Goal: Transaction & Acquisition: Purchase product/service

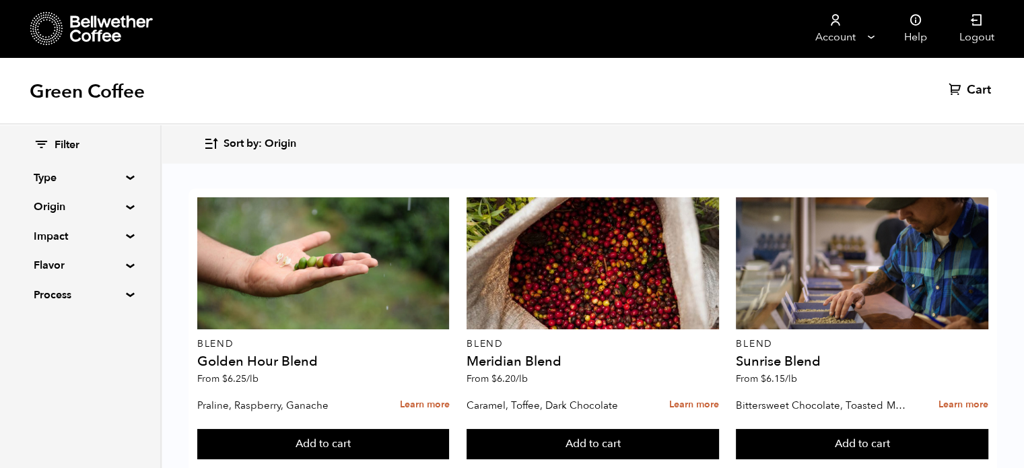
click at [121, 207] on summary "Origin" at bounding box center [80, 207] width 93 height 16
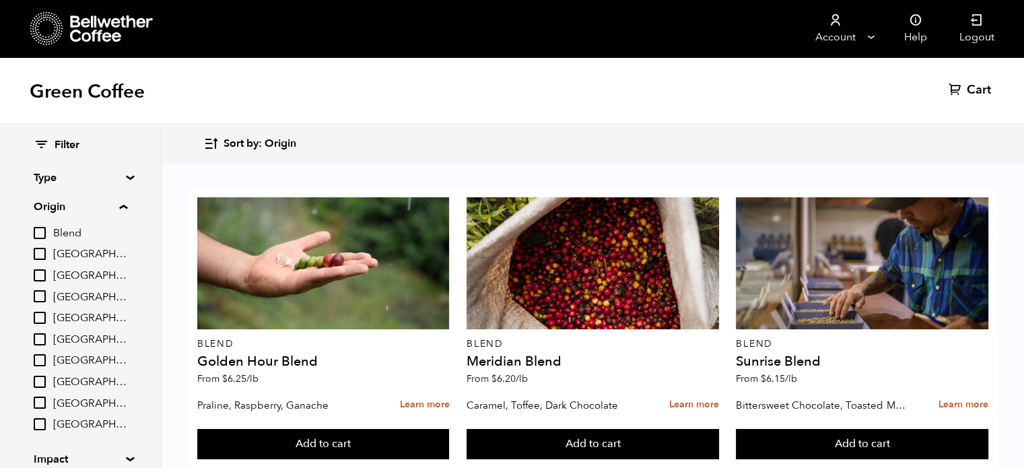
click at [41, 363] on input "[GEOGRAPHIC_DATA]" at bounding box center [40, 360] width 12 height 12
checkbox input "true"
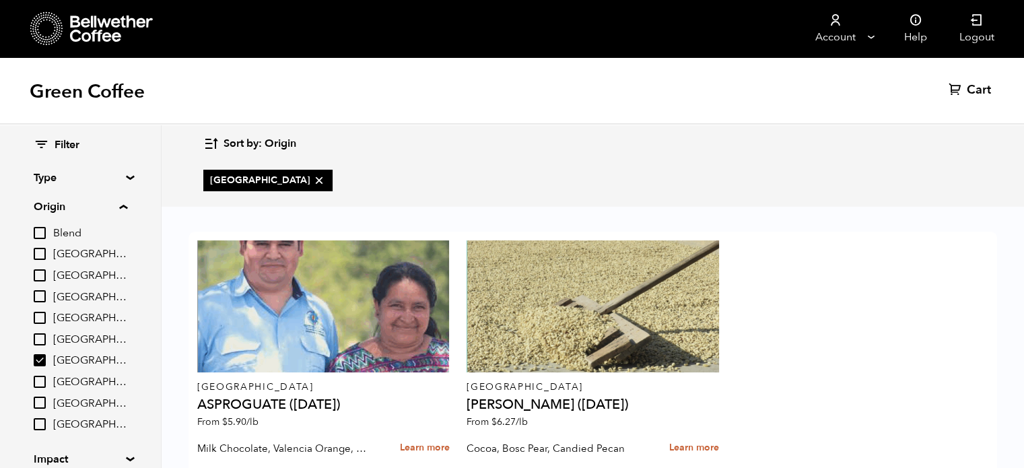
scroll to position [77, 0]
click at [358, 247] on div at bounding box center [323, 306] width 252 height 132
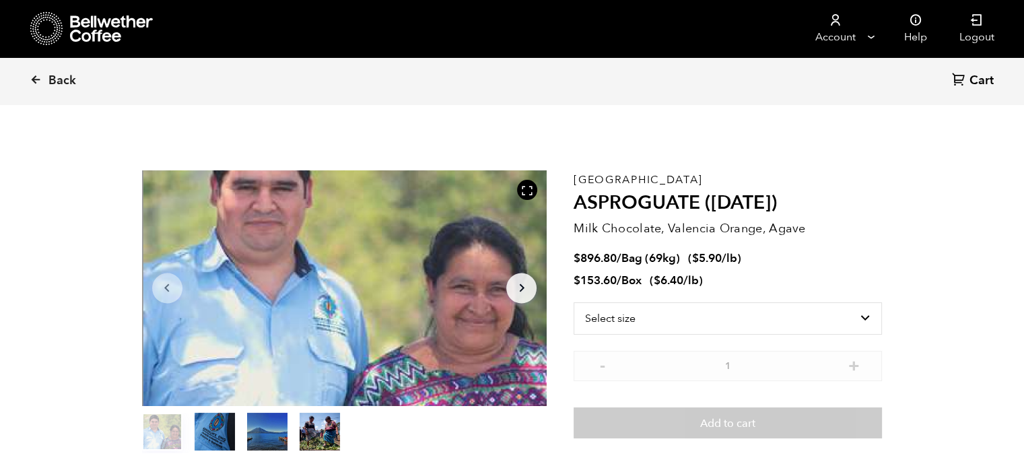
scroll to position [585, 717]
click at [808, 320] on select "Select size Bag (69kg) (152 lbs) Box (24 lbs)" at bounding box center [728, 318] width 308 height 32
select select "bag-2"
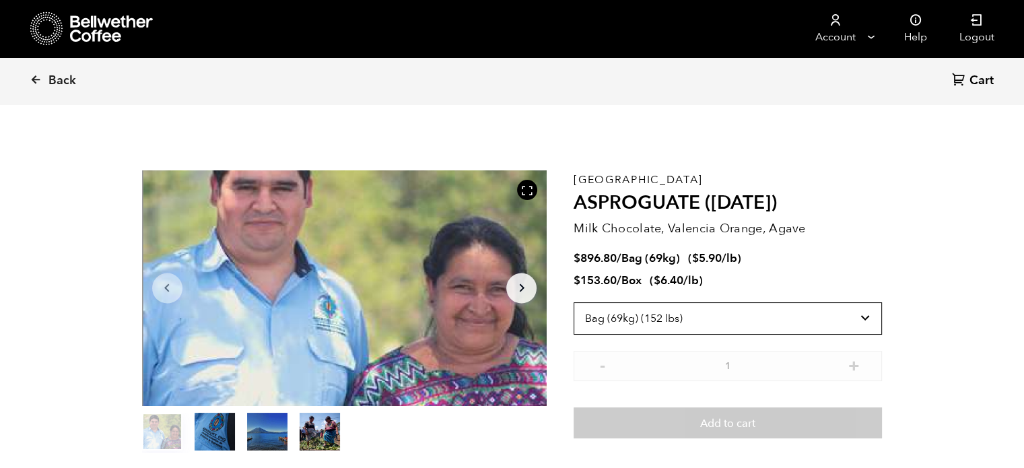
click at [574, 302] on select "Select size Bag (69kg) (152 lbs) Box (24 lbs)" at bounding box center [728, 318] width 308 height 32
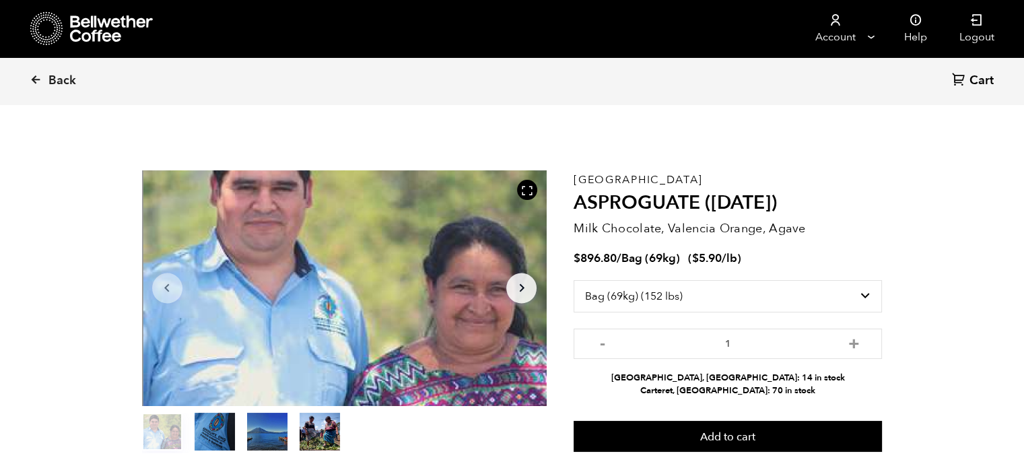
click at [854, 344] on button "+" at bounding box center [853, 341] width 17 height 13
click at [592, 343] on input "2" at bounding box center [728, 344] width 308 height 30
click at [597, 343] on button "-" at bounding box center [602, 341] width 17 height 13
type input "1"
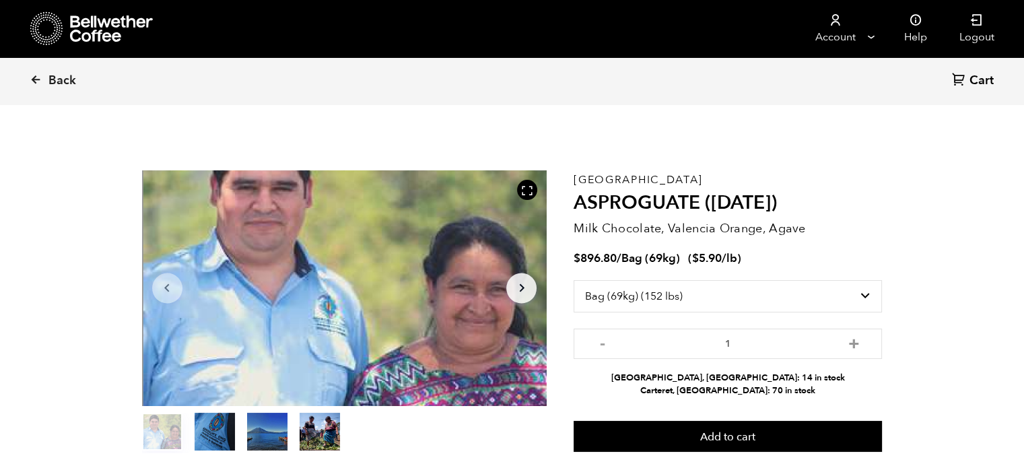
click at [736, 436] on button "Add to cart" at bounding box center [728, 436] width 308 height 31
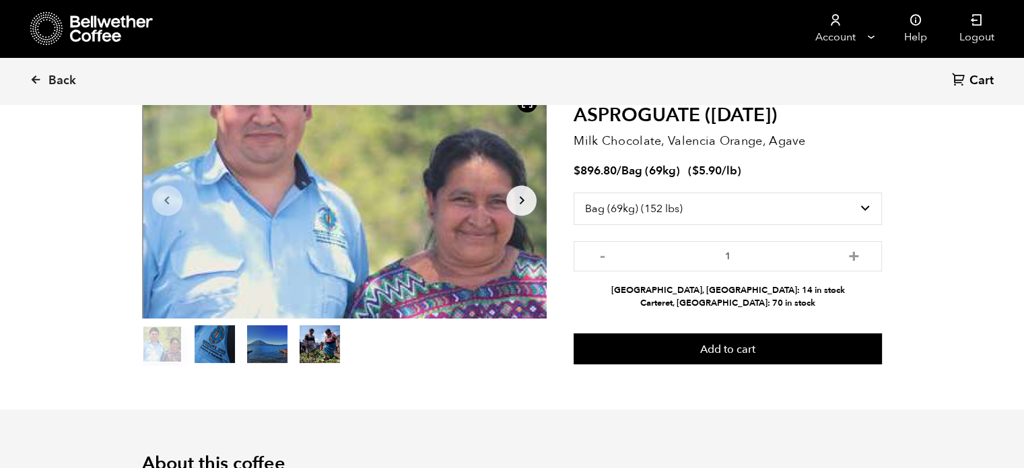
scroll to position [61, 0]
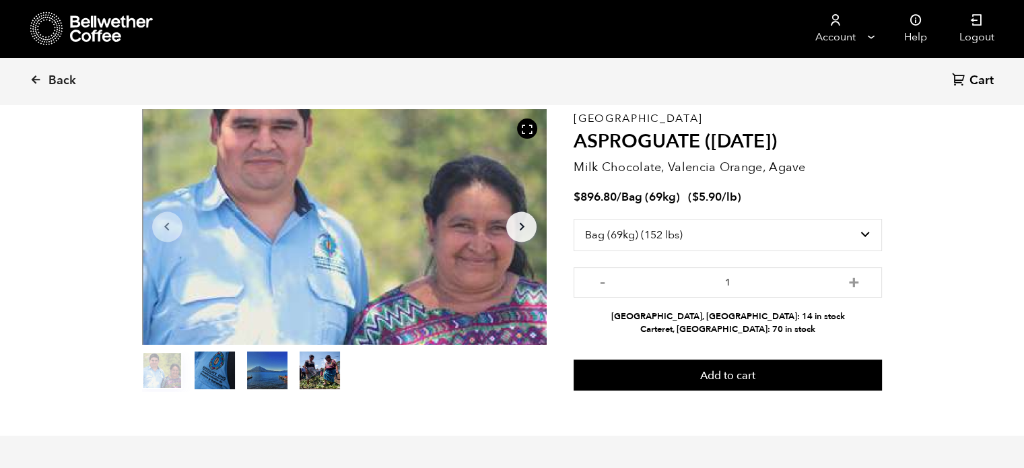
click at [985, 83] on span "Cart" at bounding box center [981, 81] width 24 height 16
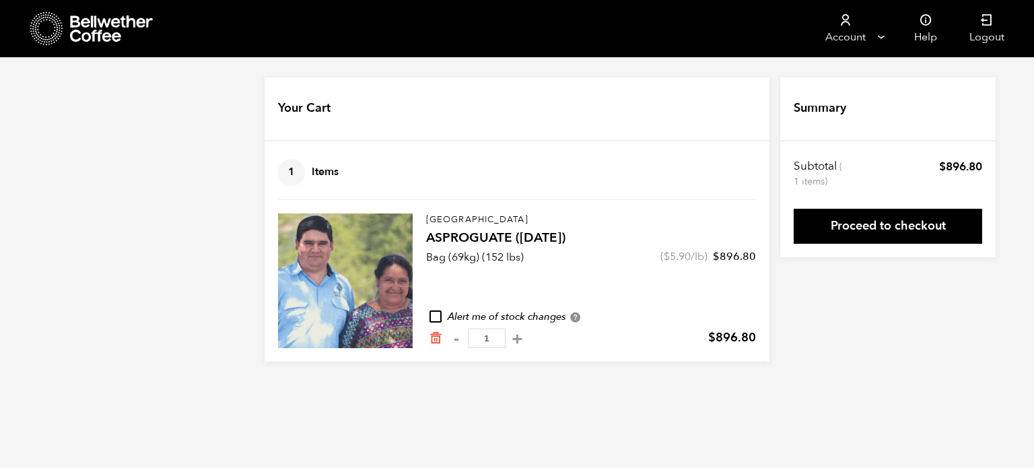
click at [907, 219] on link "Proceed to checkout" at bounding box center [888, 226] width 188 height 35
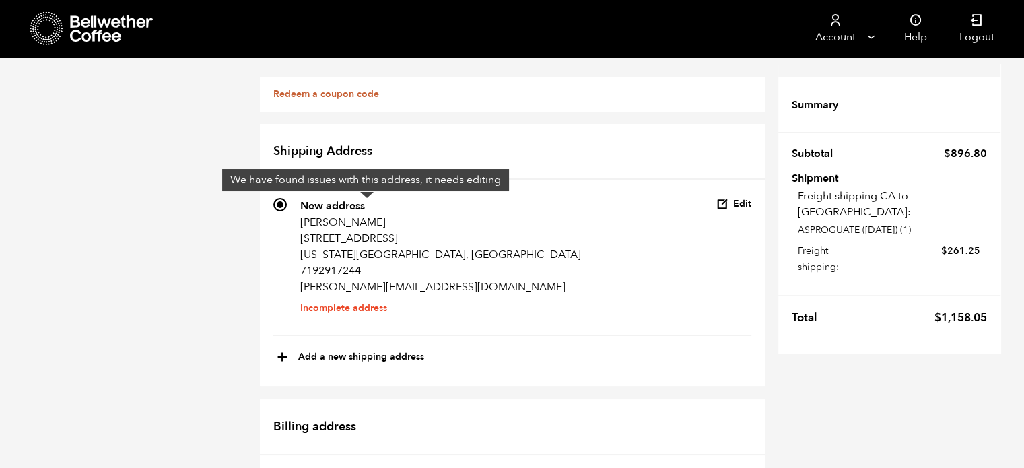
click at [331, 308] on li "Incomplete address" at bounding box center [440, 308] width 281 height 0
click at [287, 211] on input "744 New address Bryant Vayhinger 8297 Loganberry Ct Colorado Springs, CO 80927,…" at bounding box center [279, 204] width 13 height 13
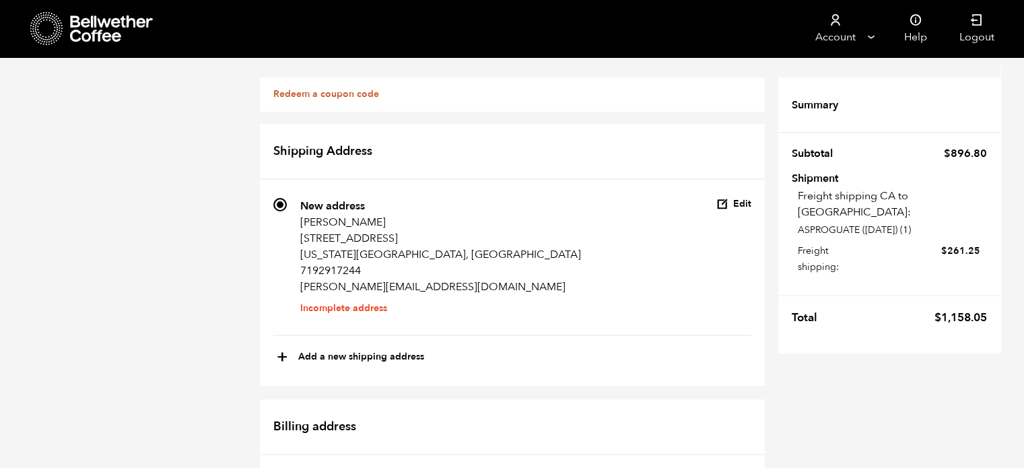
click at [337, 308] on li "Incomplete address" at bounding box center [440, 308] width 281 height 0
click at [287, 211] on input "744 New address Bryant Vayhinger 8297 Loganberry Ct Colorado Springs, CO 80927,…" at bounding box center [279, 204] width 13 height 13
click at [737, 205] on button "Edit" at bounding box center [733, 204] width 35 height 13
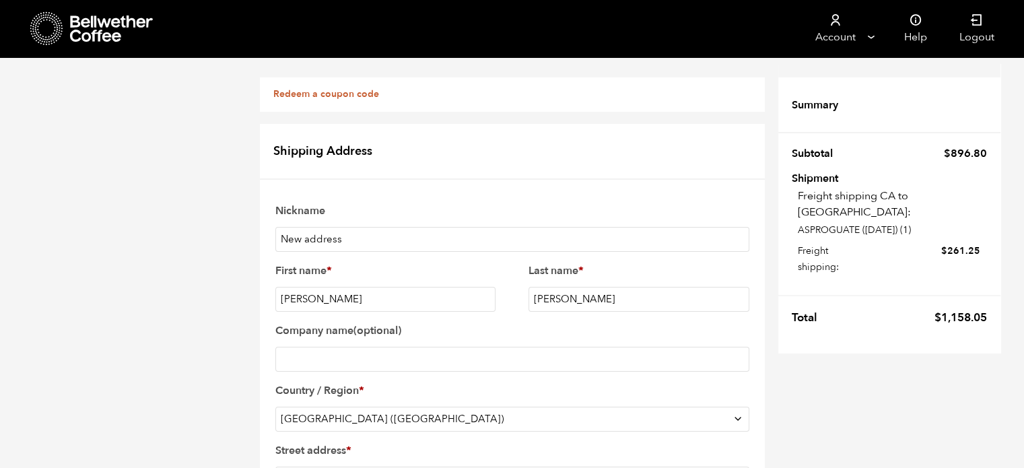
scroll to position [653, 0]
checkbox input "true"
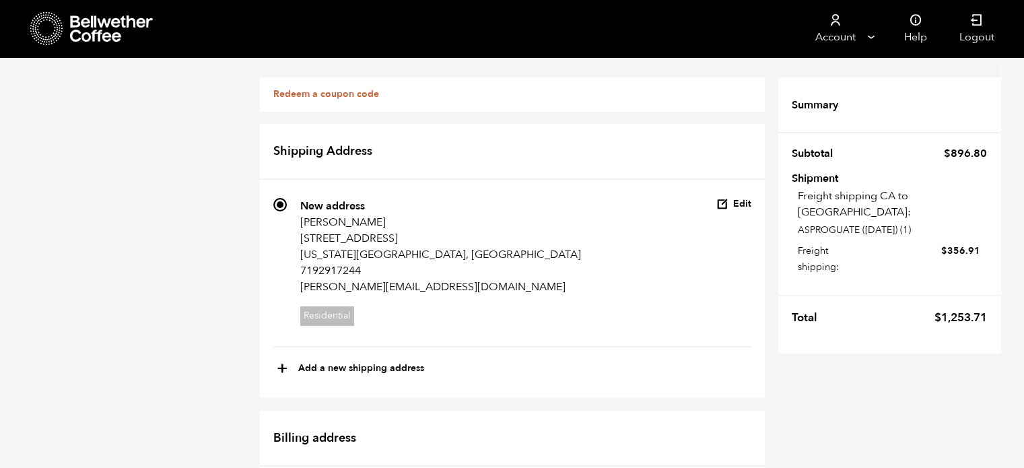
click at [959, 244] on bdi "$ 356.91" at bounding box center [960, 250] width 39 height 13
click at [837, 254] on label "Freight shipping: $ 356.91" at bounding box center [889, 259] width 182 height 34
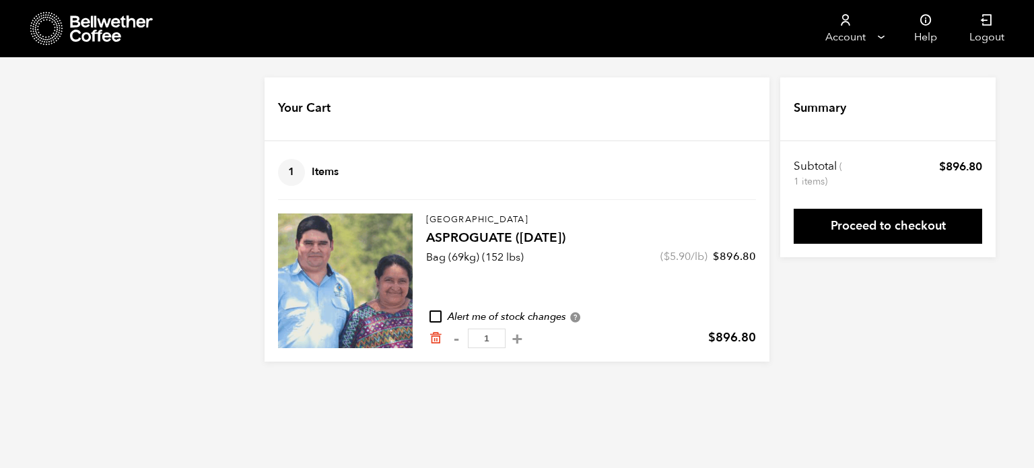
click at [452, 341] on button "-" at bounding box center [456, 338] width 17 height 13
type input "0"
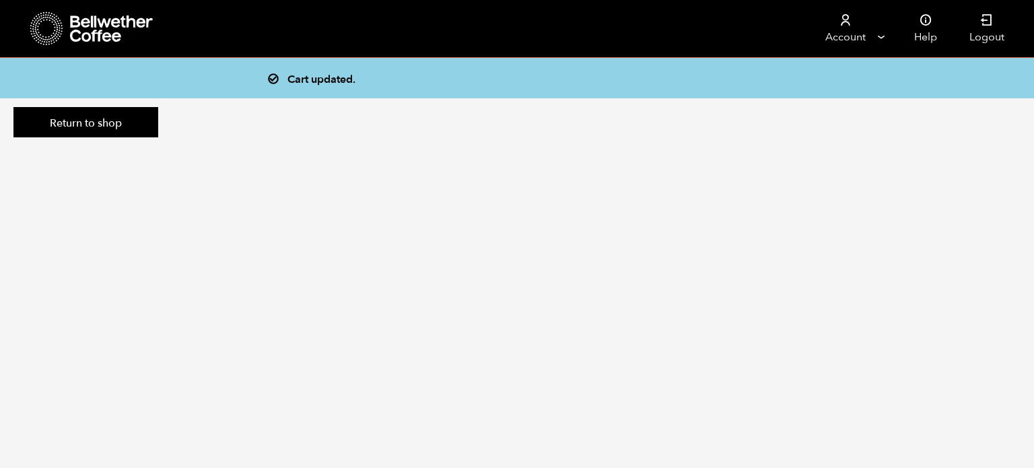
click at [100, 117] on link "Return to shop" at bounding box center [85, 122] width 145 height 31
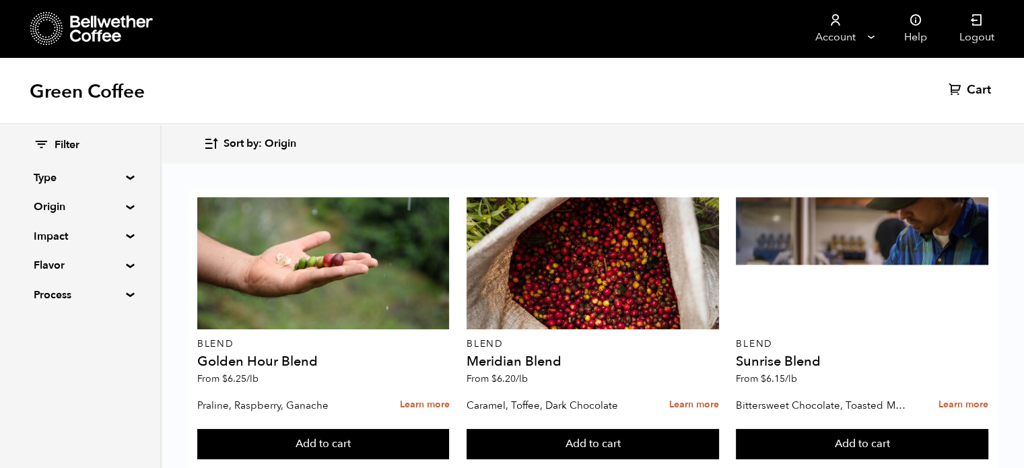
scroll to position [355, 0]
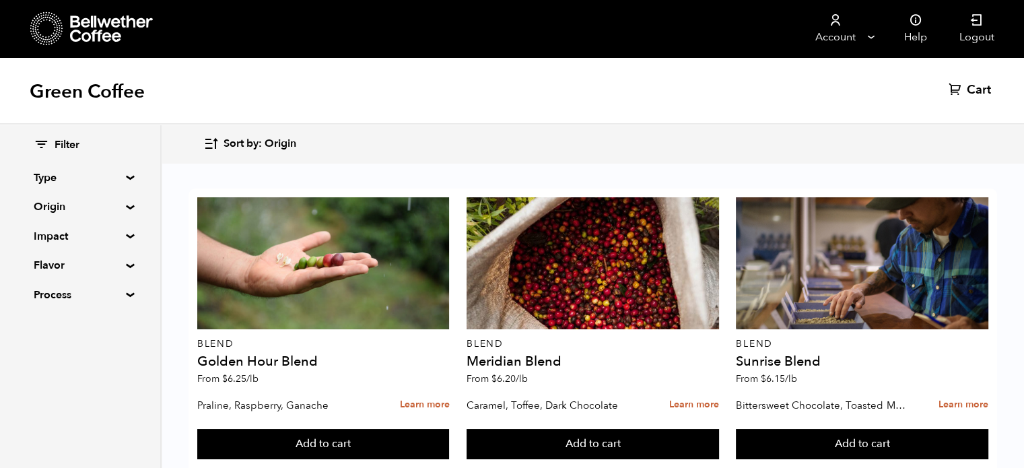
click at [269, 141] on span "Sort by: Origin" at bounding box center [260, 144] width 73 height 15
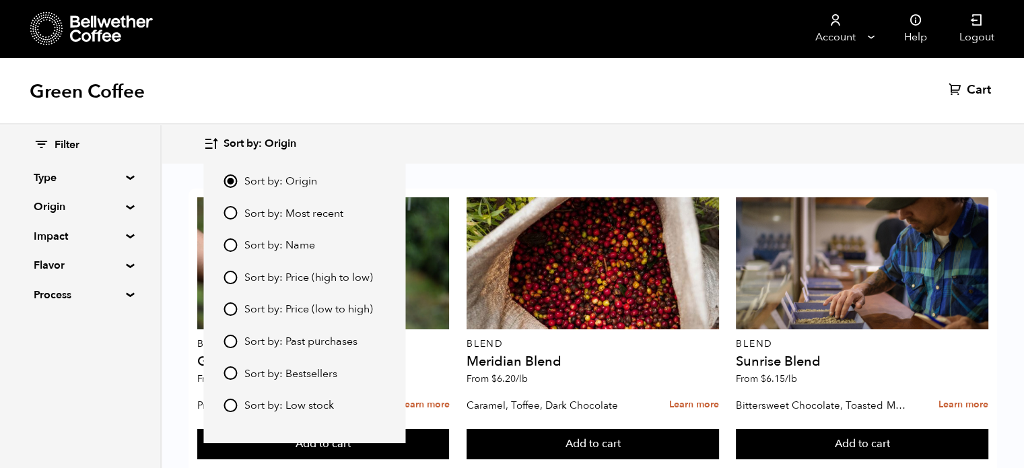
click at [247, 306] on span "Sort by: Price (low to high)" at bounding box center [308, 309] width 129 height 15
click at [237, 306] on input "Sort by: Price (low to high)" at bounding box center [230, 308] width 13 height 13
radio input "true"
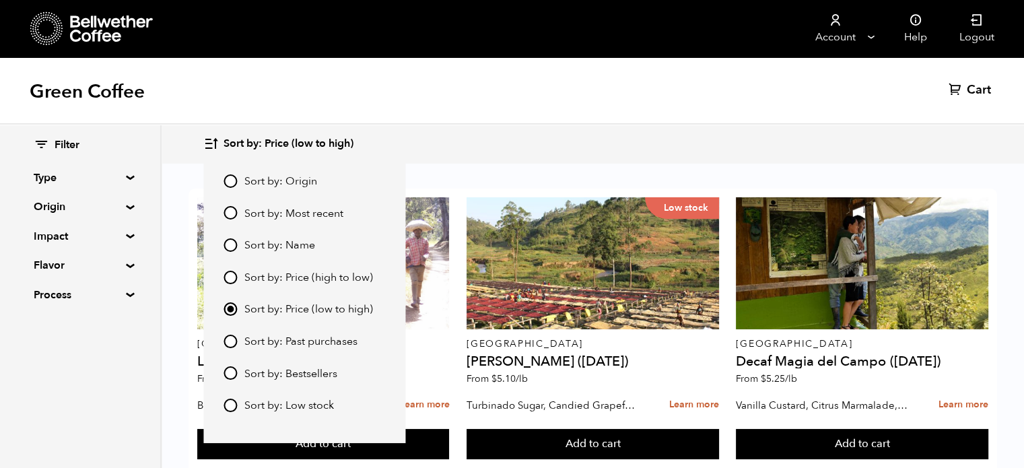
click at [565, 88] on div "Green Coffee Cart (0)" at bounding box center [512, 90] width 1024 height 67
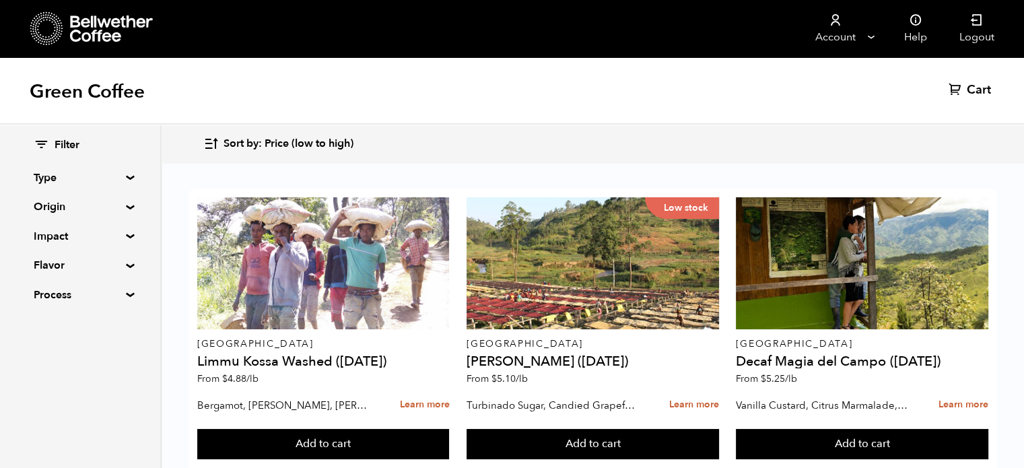
scroll to position [886, 0]
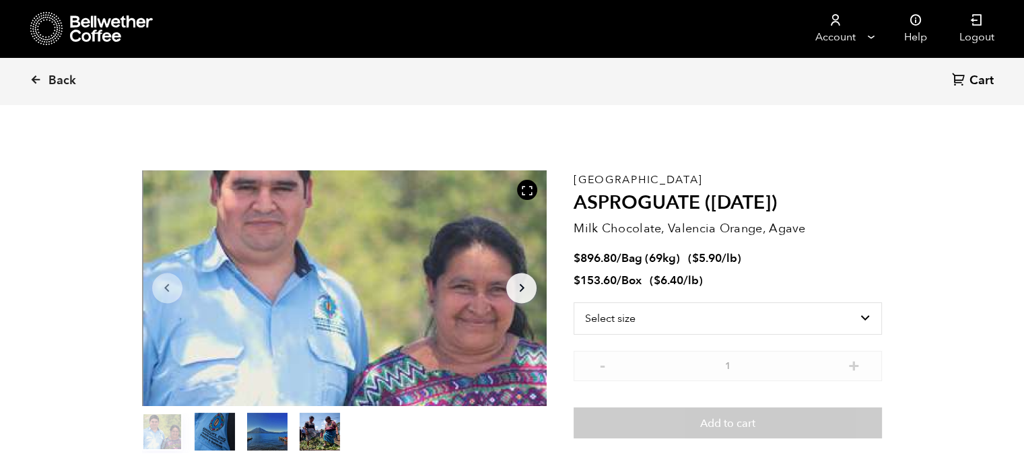
scroll to position [585, 717]
click at [801, 327] on select "Select size Bag (69kg) (152 lbs) Box (24 lbs)" at bounding box center [728, 318] width 308 height 32
select select "box"
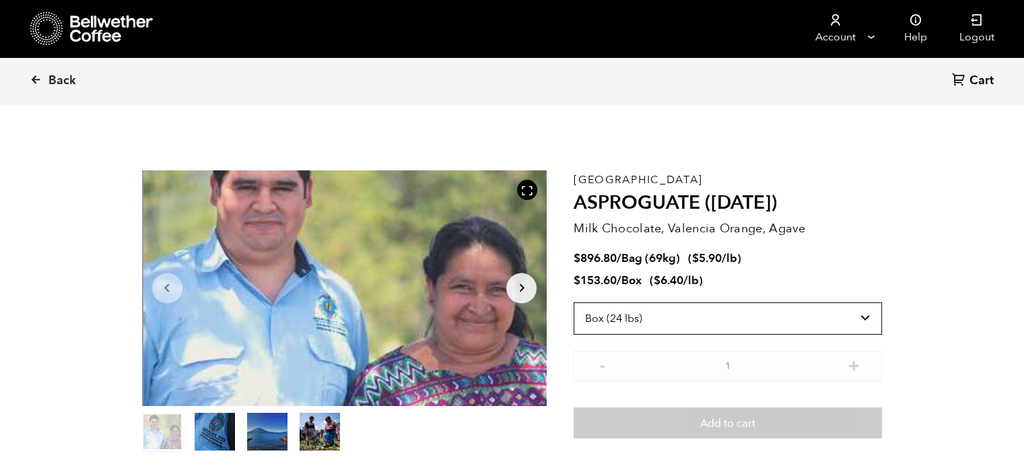
click at [574, 302] on select "Select size Bag (69kg) (152 lbs) Box (24 lbs)" at bounding box center [728, 318] width 308 height 32
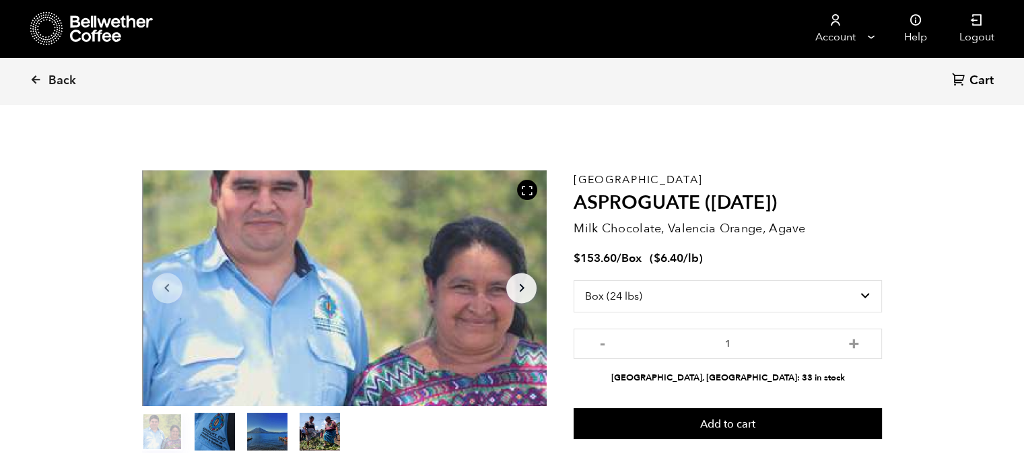
click at [738, 437] on button "Add to cart" at bounding box center [728, 423] width 308 height 31
click at [963, 83] on icon at bounding box center [959, 79] width 14 height 14
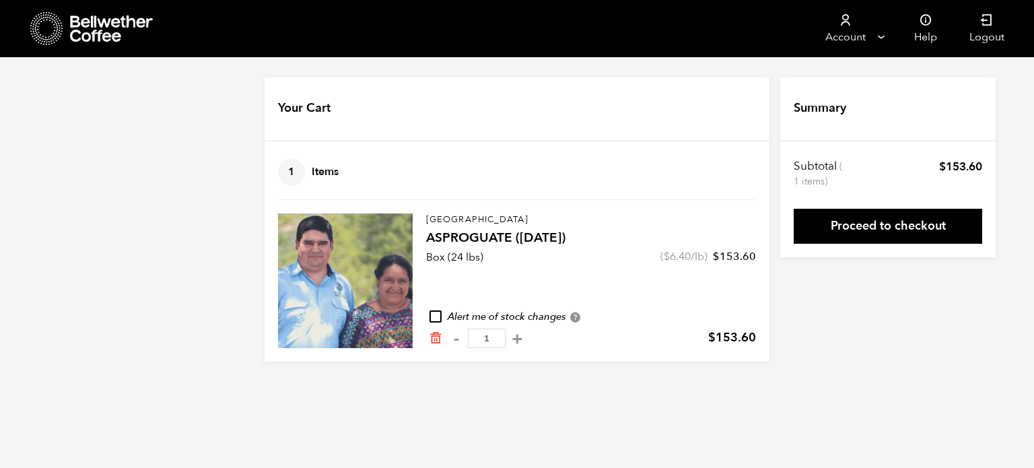
click at [892, 228] on link "Proceed to checkout" at bounding box center [888, 226] width 188 height 35
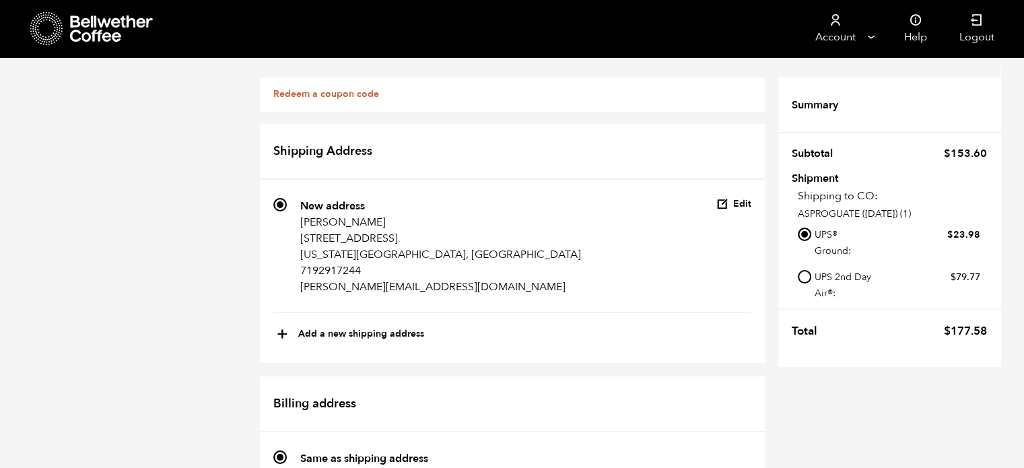
click at [892, 228] on span "$ 23.98" at bounding box center [924, 243] width 112 height 32
click at [811, 228] on input "UPS® Ground: $ 23.98" at bounding box center [804, 234] width 13 height 13
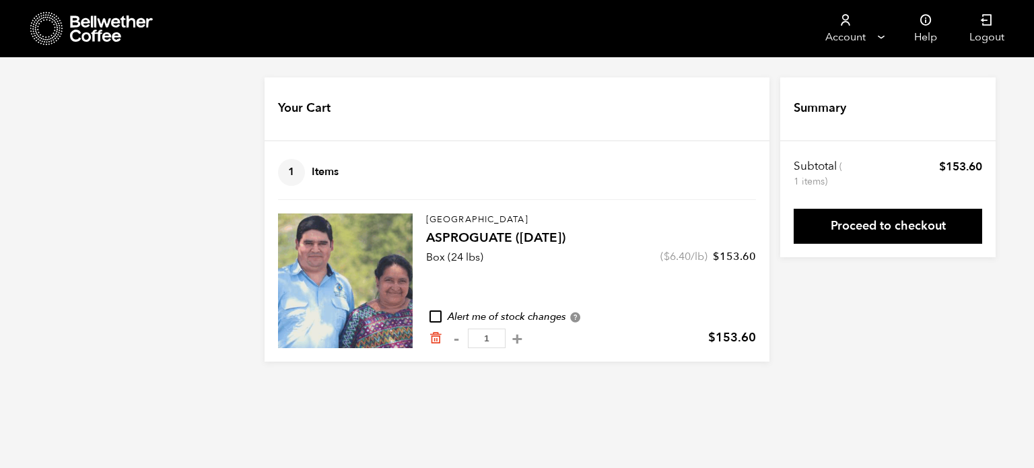
click at [526, 339] on button "+" at bounding box center [517, 338] width 17 height 13
type input "2"
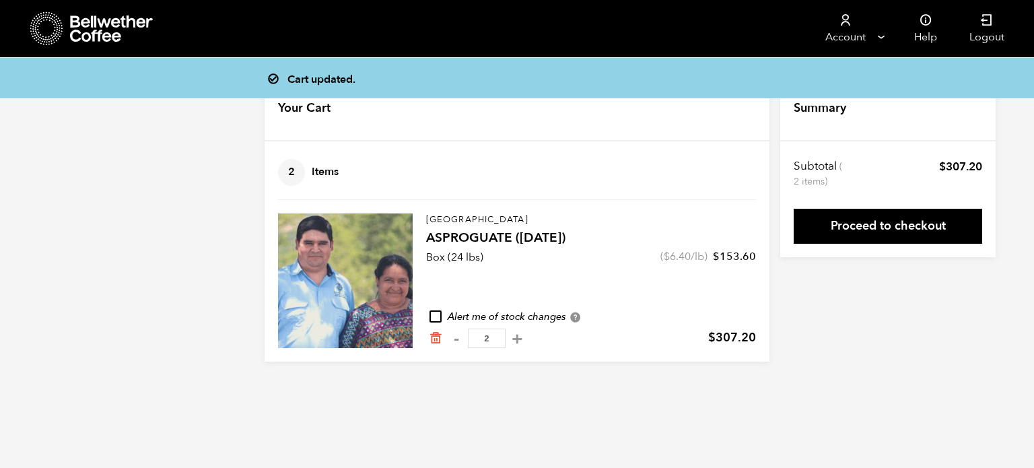
click at [523, 341] on button "+" at bounding box center [517, 338] width 17 height 13
type input "3"
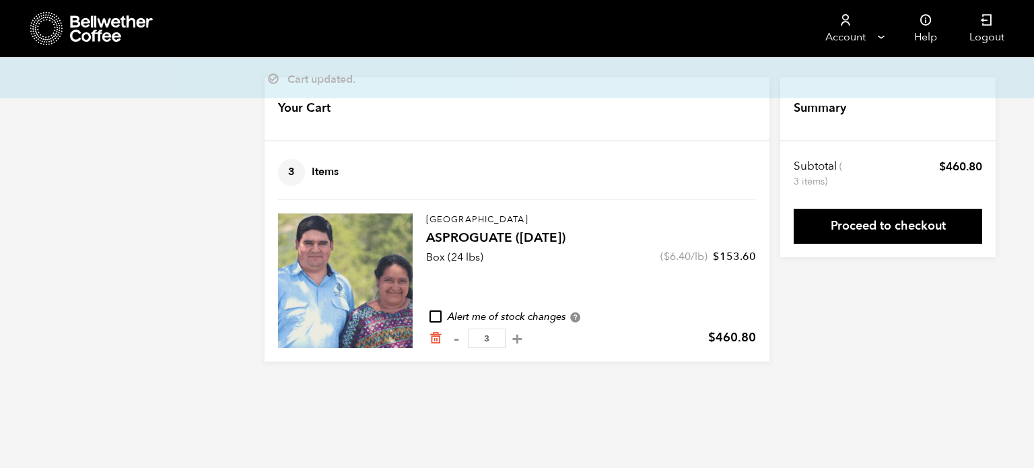
click at [864, 213] on link "Proceed to checkout" at bounding box center [888, 226] width 188 height 35
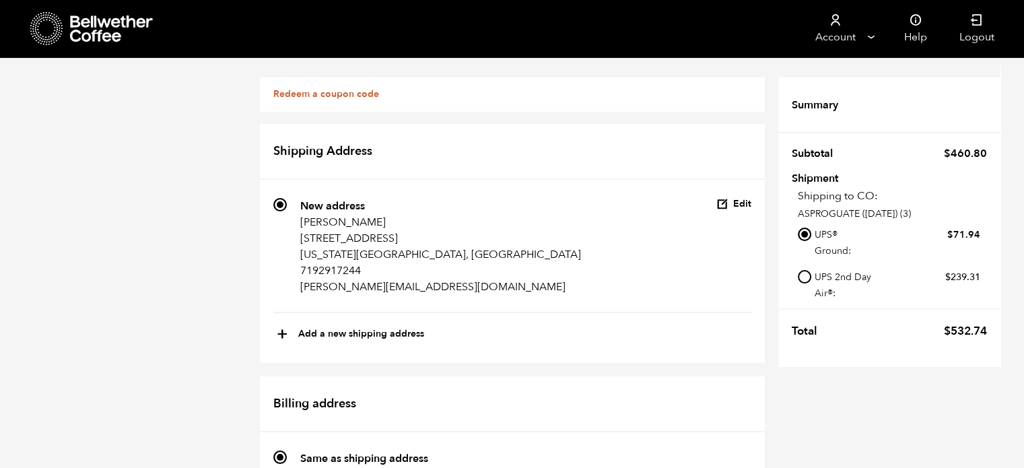
scroll to position [89, 0]
click at [294, 198] on label "744 New address [PERSON_NAME] [STREET_ADDRESS][US_STATE] 7192917244 [PERSON_NAM…" at bounding box center [427, 252] width 308 height 108
click at [287, 198] on input "744 New address [PERSON_NAME] [STREET_ADDRESS][US_STATE] 7192917244 [PERSON_NAM…" at bounding box center [279, 204] width 13 height 13
click at [738, 198] on button "Edit" at bounding box center [733, 204] width 35 height 13
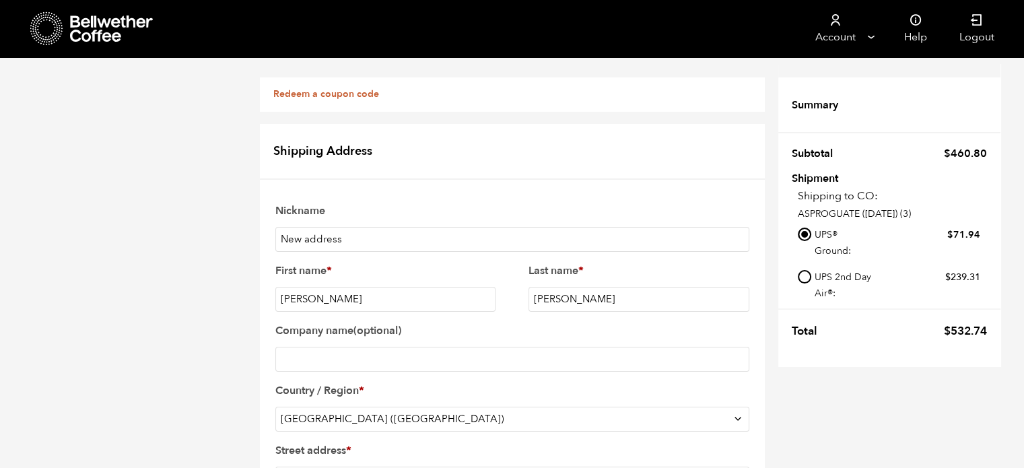
scroll to position [0, 0]
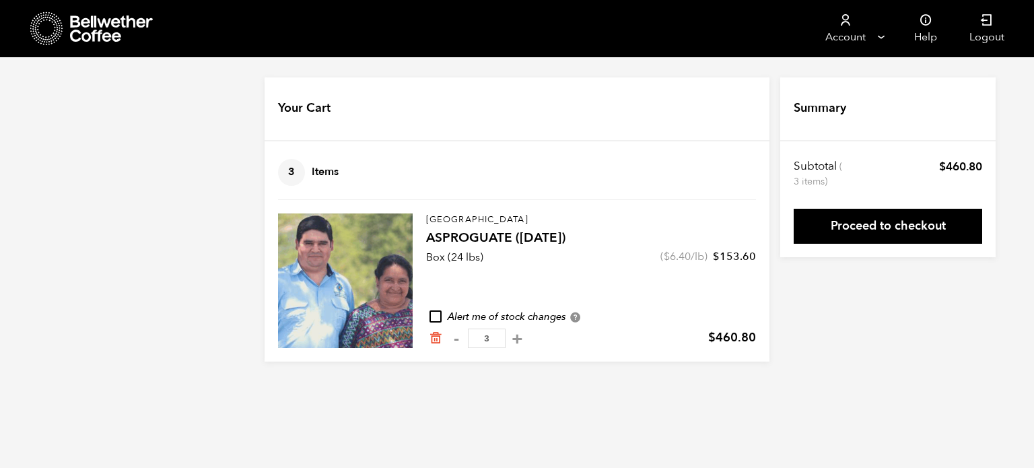
click at [48, 216] on div "Your Cart 3 Items Update cart 3 Items Guatemala ASPROGUATE ([DATE]) Box (24 lbs…" at bounding box center [517, 219] width 1034 height 284
click at [292, 110] on h4 "Your Cart" at bounding box center [304, 109] width 53 height 18
